Goal: Task Accomplishment & Management: Manage account settings

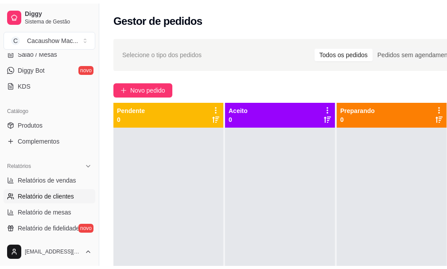
scroll to position [177, 0]
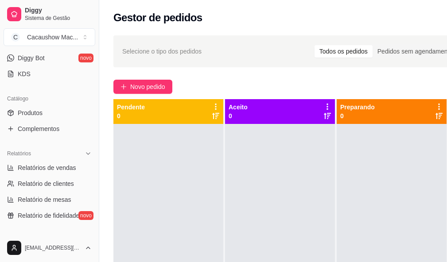
drag, startPoint x: 57, startPoint y: 118, endPoint x: 84, endPoint y: 121, distance: 27.6
click at [57, 119] on link "Produtos" at bounding box center [50, 113] width 92 height 14
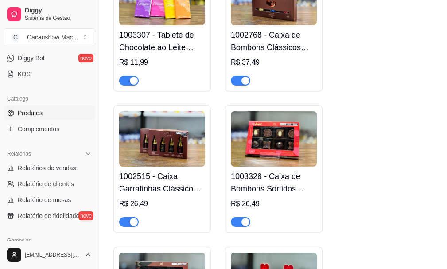
scroll to position [1684, 0]
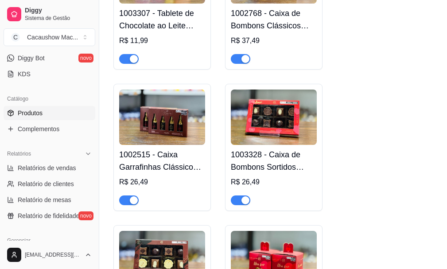
click at [133, 199] on div at bounding box center [128, 200] width 19 height 11
click at [132, 204] on div "button" at bounding box center [134, 200] width 8 height 8
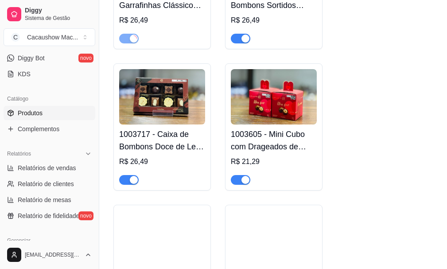
scroll to position [1861, 0]
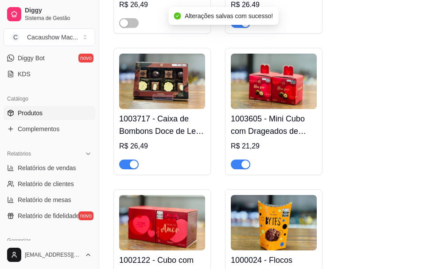
click at [130, 168] on div "button" at bounding box center [134, 164] width 8 height 8
click at [189, 163] on div at bounding box center [162, 161] width 86 height 18
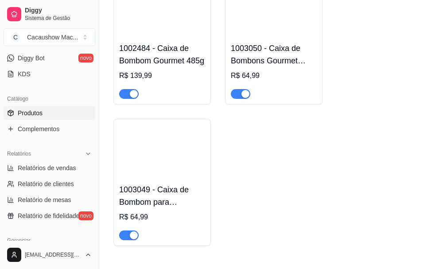
scroll to position [2393, 0]
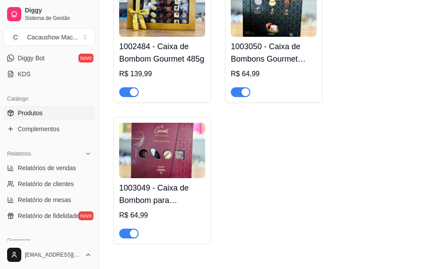
click at [242, 96] on div "button" at bounding box center [245, 92] width 8 height 8
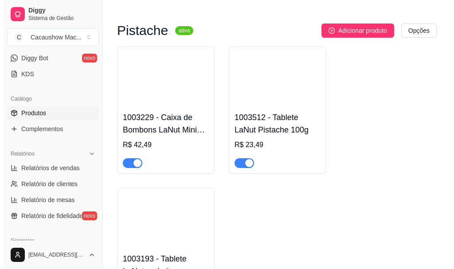
scroll to position [6292, 0]
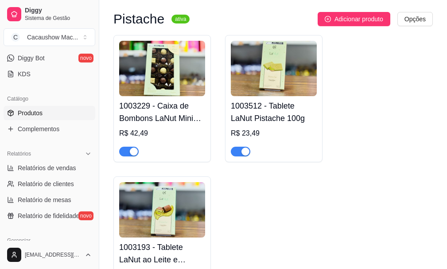
click at [135, 156] on div at bounding box center [128, 151] width 19 height 11
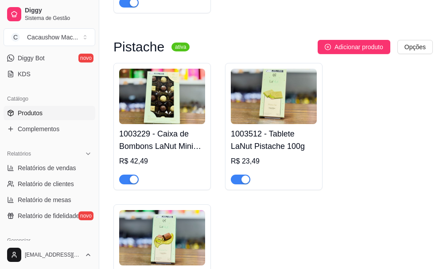
scroll to position [6396, 0]
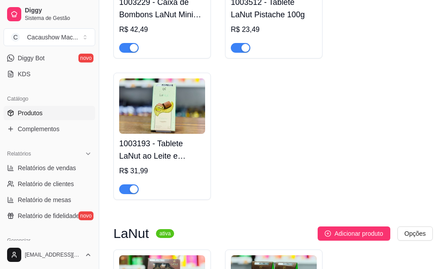
click at [131, 52] on div "button" at bounding box center [134, 48] width 8 height 8
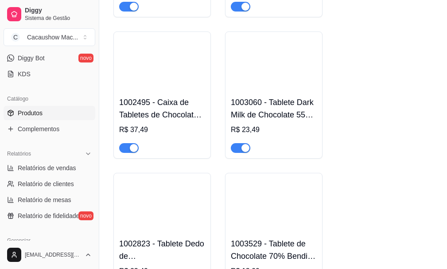
scroll to position [6928, 0]
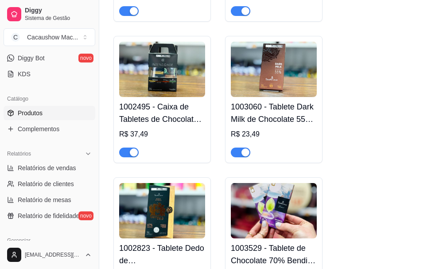
click at [128, 157] on button "button" at bounding box center [128, 153] width 19 height 10
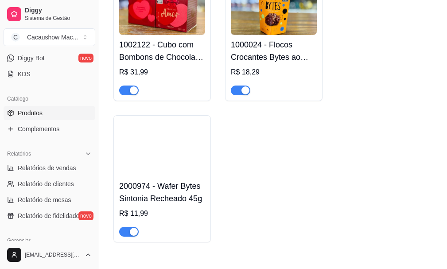
scroll to position [2083, 0]
